Goal: Information Seeking & Learning: Learn about a topic

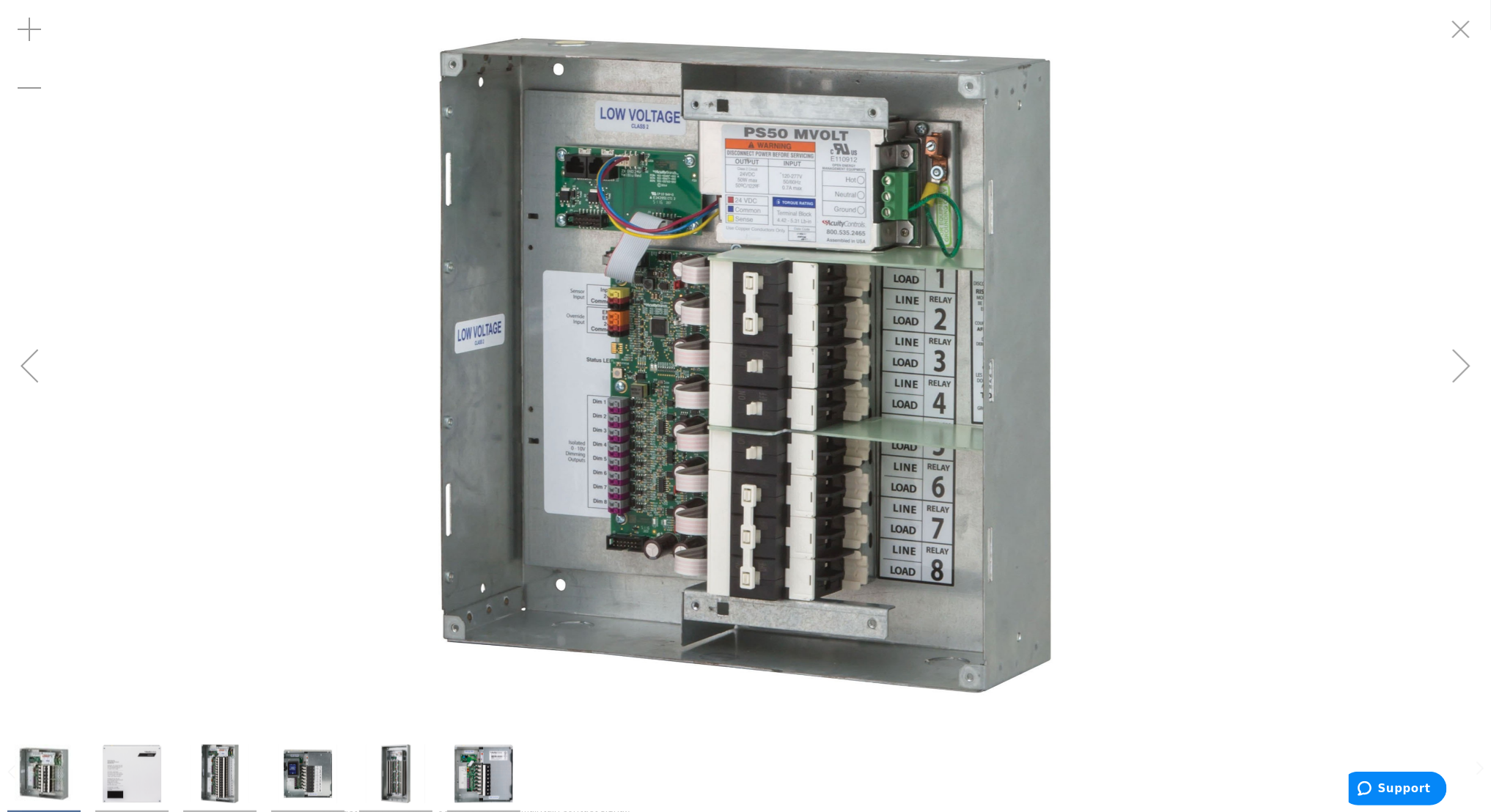
click at [235, 775] on img "Lithonia Lighting ARP-INTENC08-NLT-8FCR-MVOLT-1VB-SC-SM 8-Field Configurable Re…" at bounding box center [219, 773] width 58 height 58
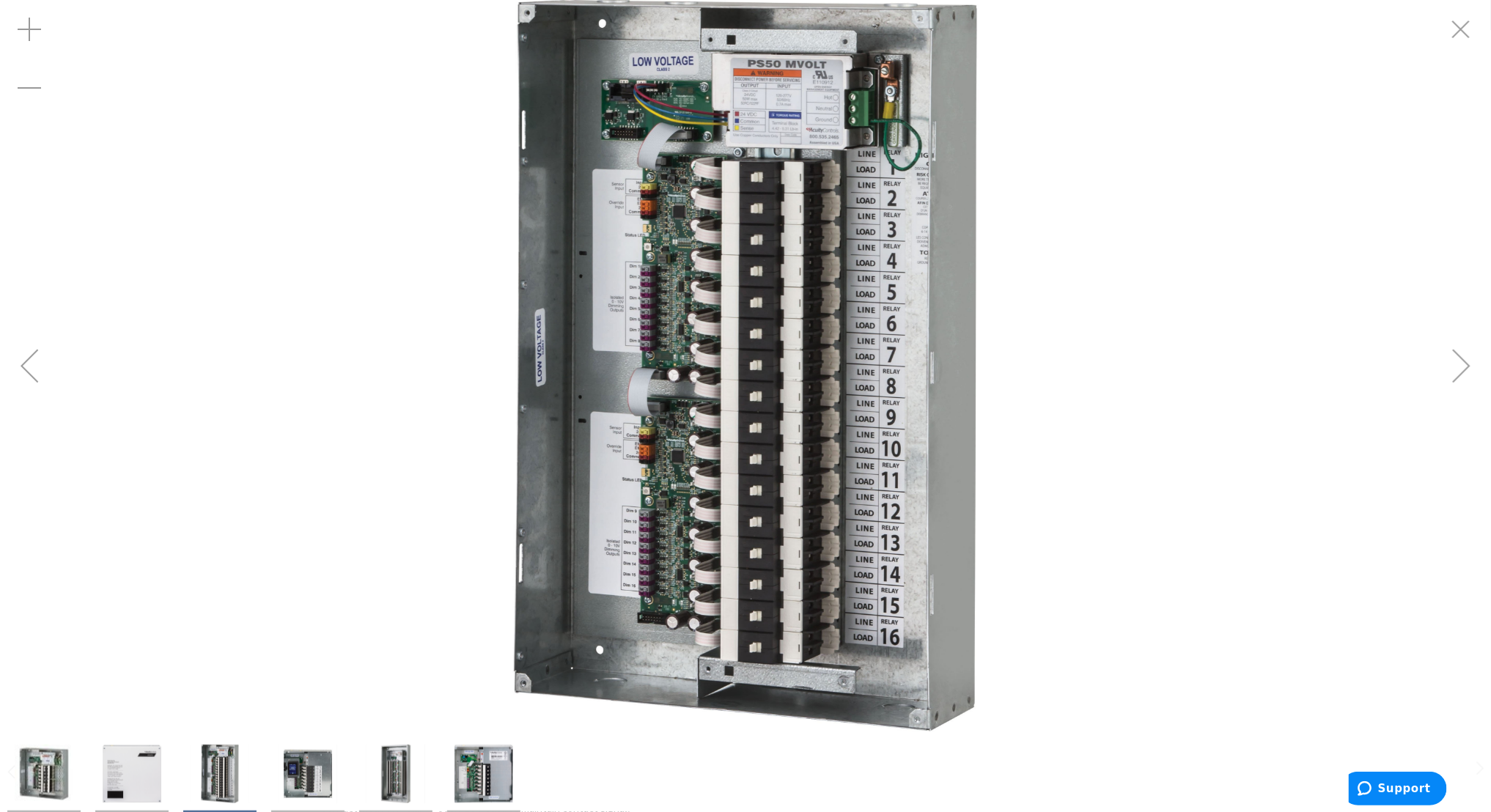
click at [322, 773] on img "Lithonia Lighting ARP-INTENC08-NLT-8FCR-MVOLT-1VB-SC-SM 8-Field Configurable Re…" at bounding box center [307, 773] width 58 height 58
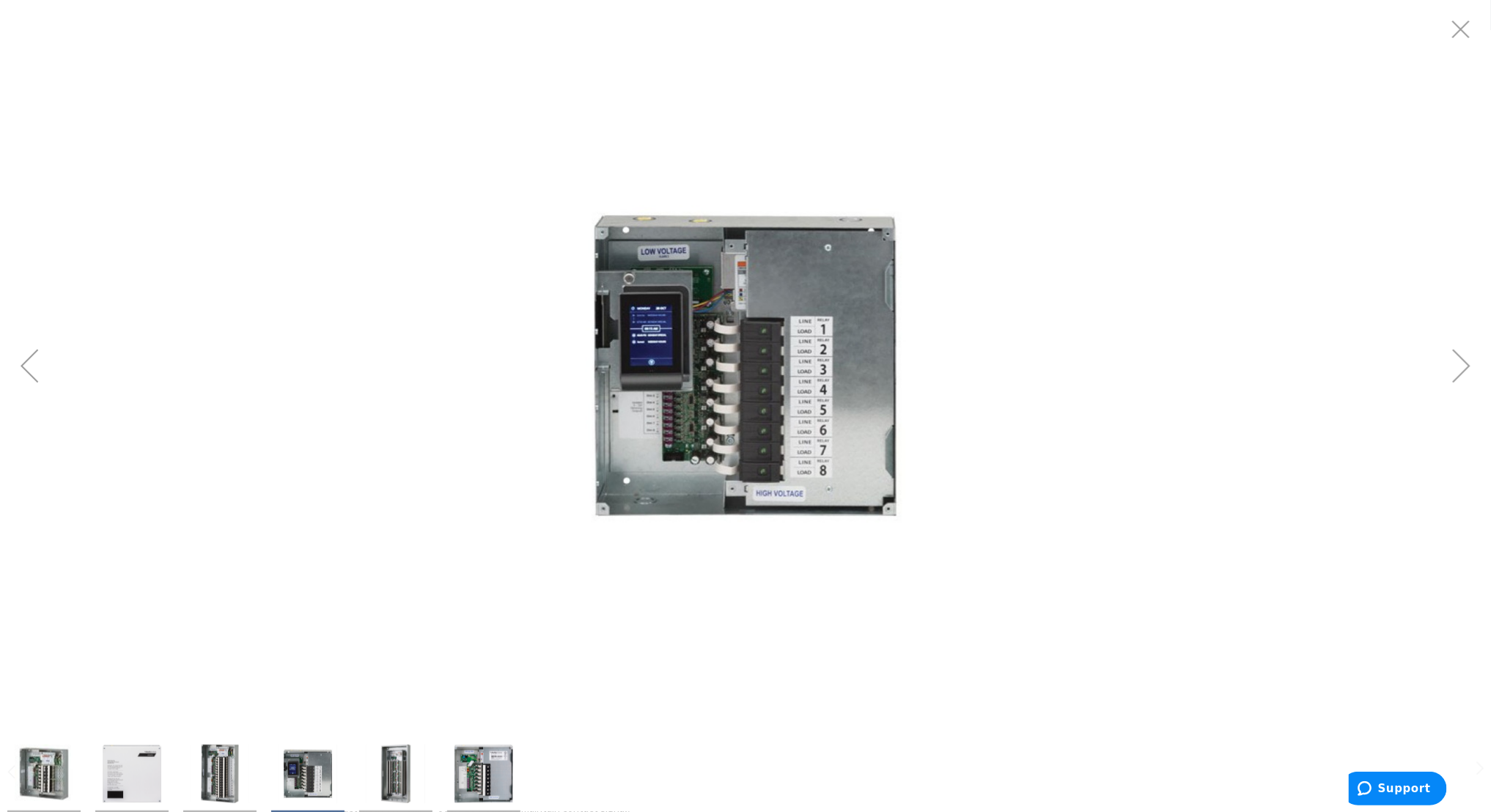
click at [392, 778] on img "Lithonia Lighting ARP-INTENC08-NLT-8FCR-MVOLT-1VB-SC-SM 8-Field Configurable Re…" at bounding box center [395, 773] width 58 height 58
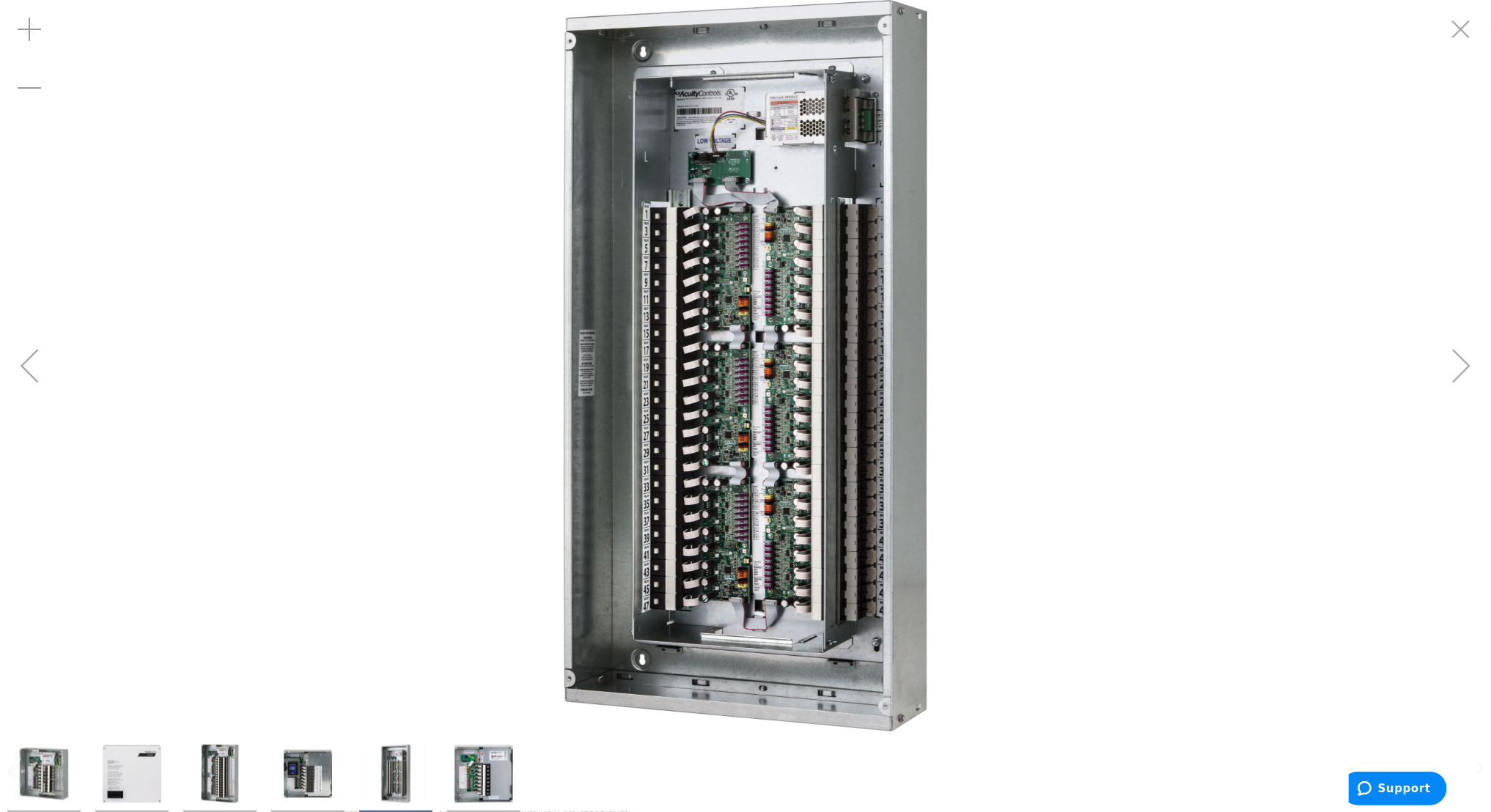
click at [23, 371] on div "Previous" at bounding box center [29, 365] width 58 height 58
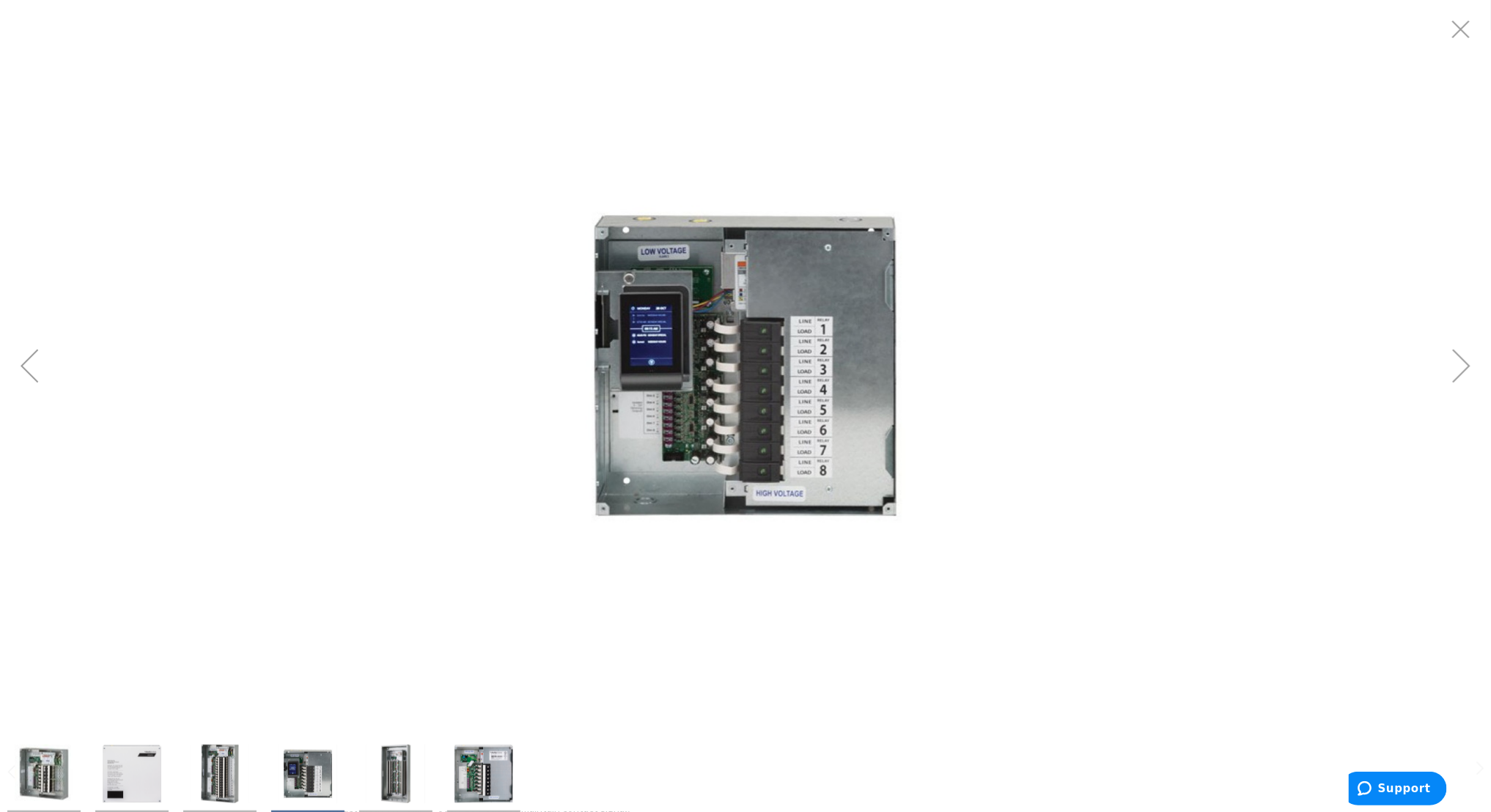
click at [23, 371] on div "Previous" at bounding box center [29, 365] width 58 height 58
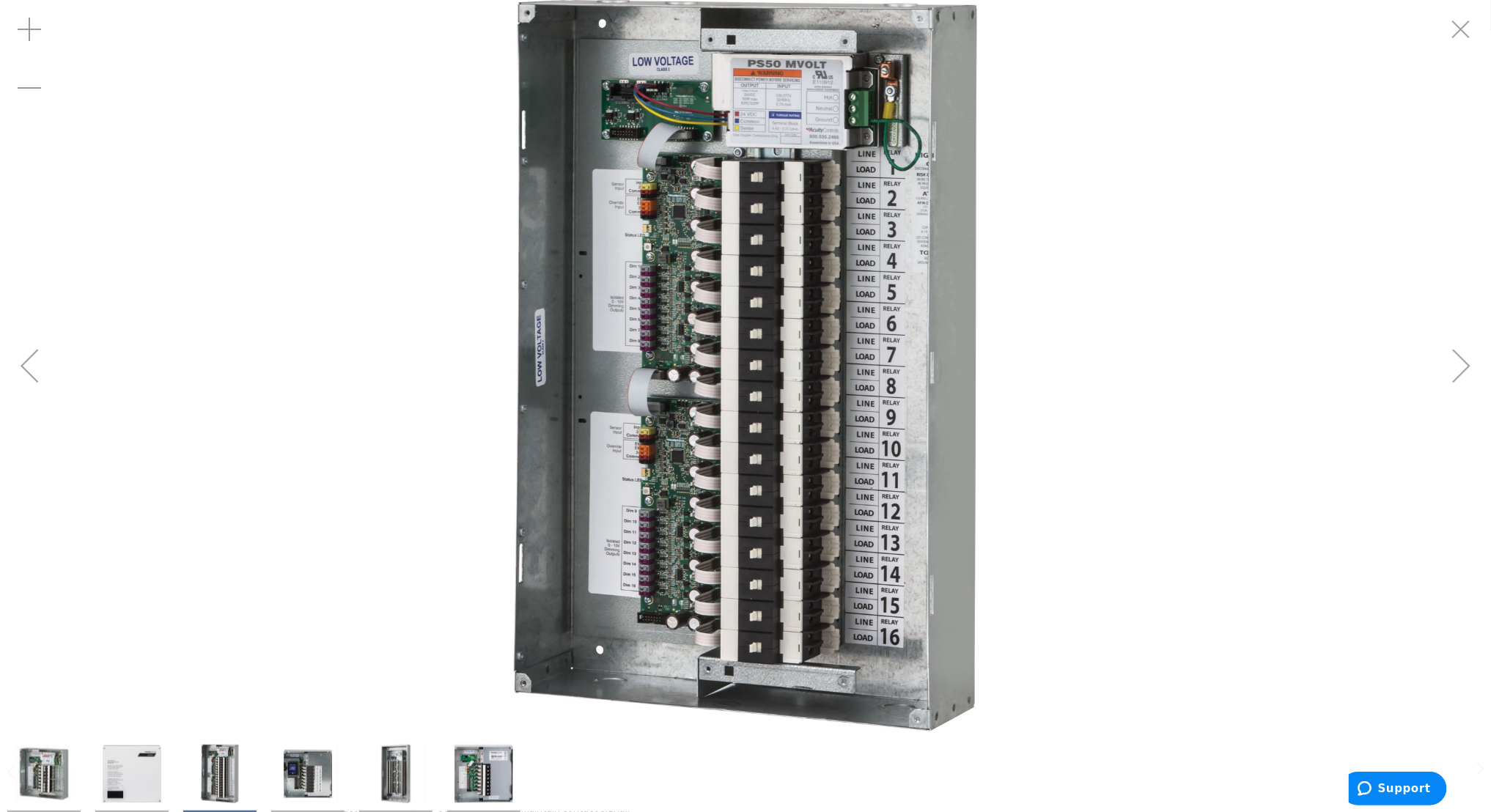
click at [23, 371] on div "Previous" at bounding box center [29, 365] width 58 height 58
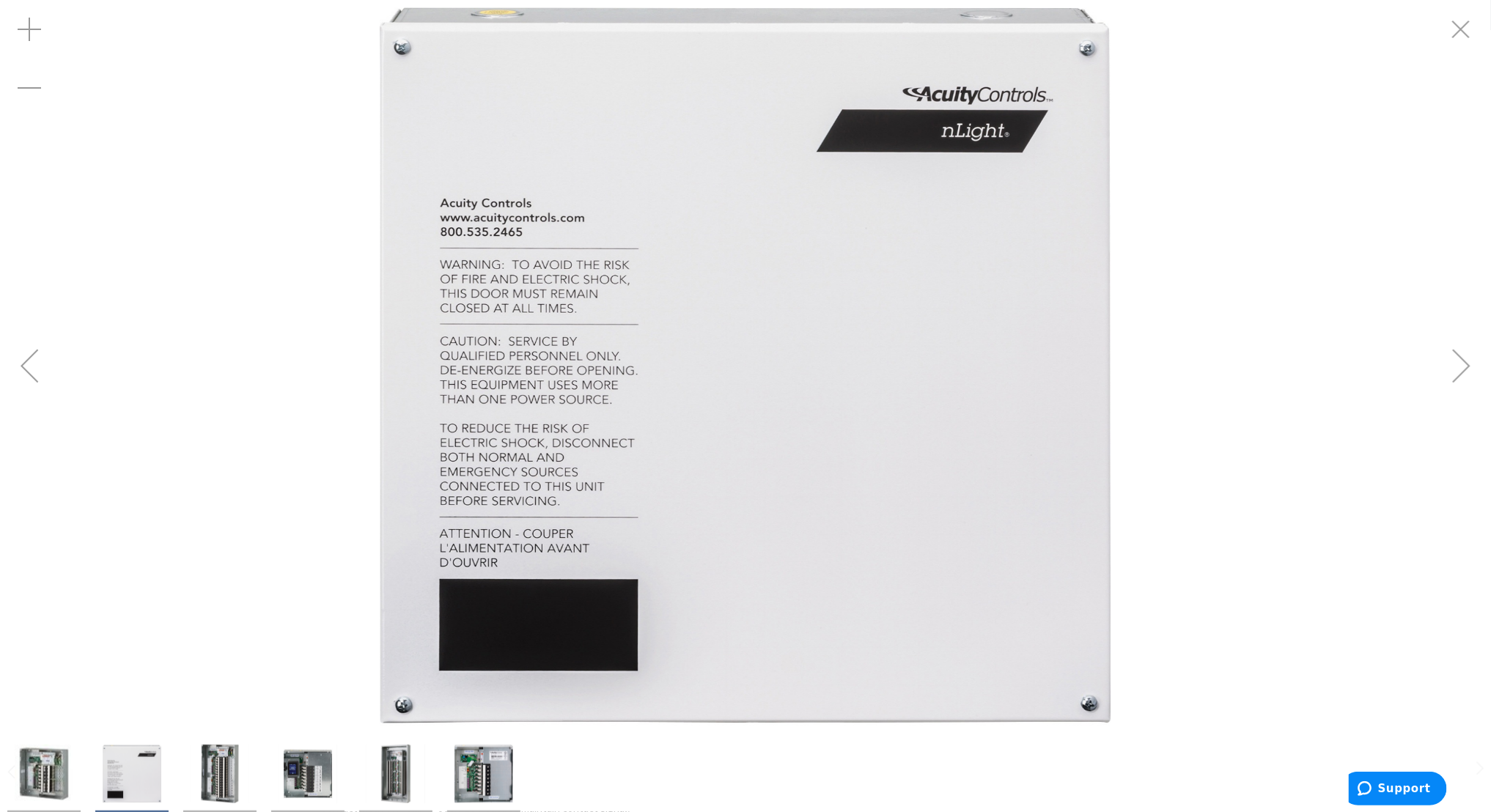
click at [23, 371] on div "Previous" at bounding box center [29, 365] width 58 height 58
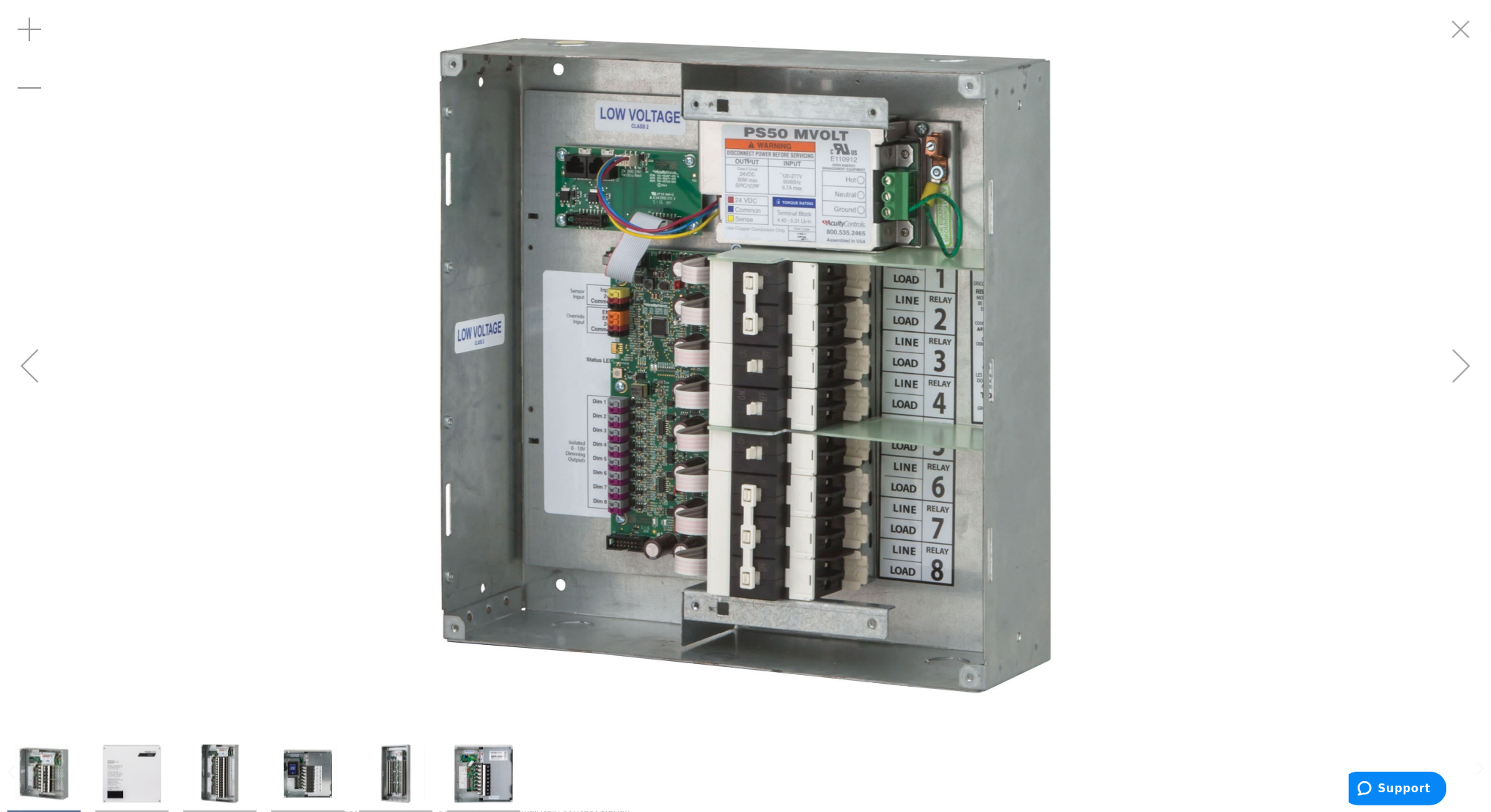
click at [23, 371] on div "Previous" at bounding box center [29, 365] width 58 height 58
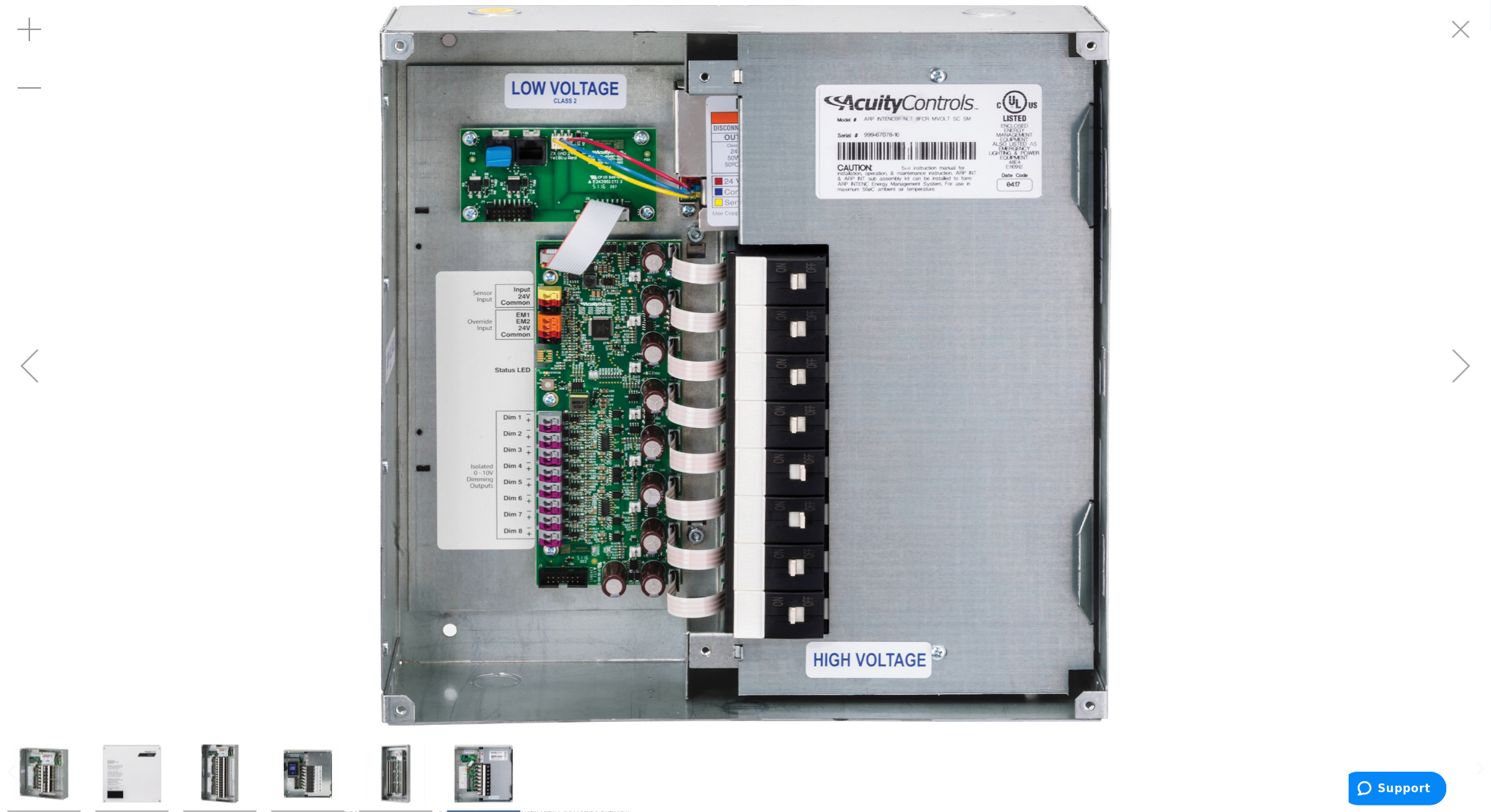
click at [23, 371] on div "Previous" at bounding box center [29, 365] width 58 height 58
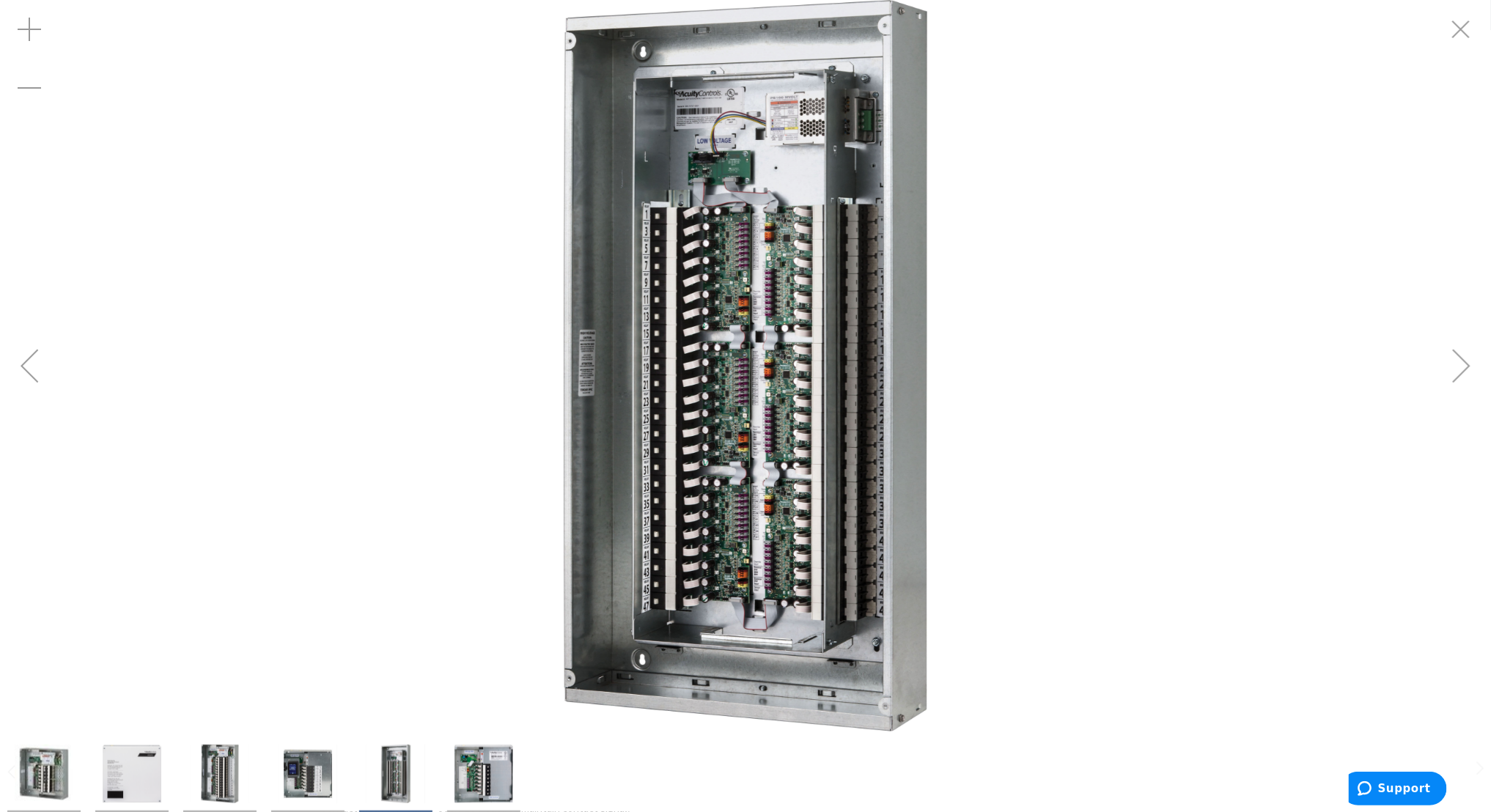
click at [1469, 366] on div "Next" at bounding box center [1461, 365] width 58 height 58
